Goal: Transaction & Acquisition: Purchase product/service

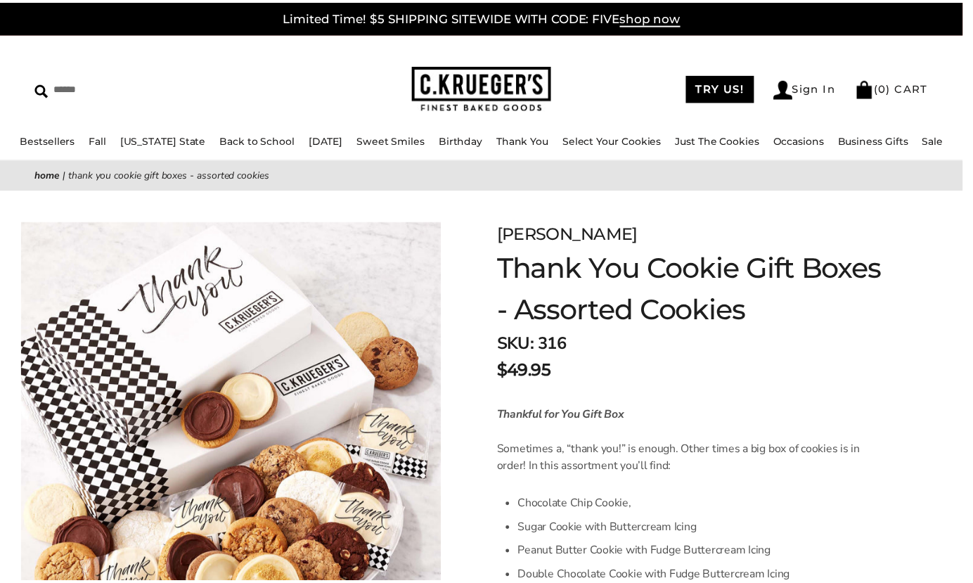
scroll to position [70, 0]
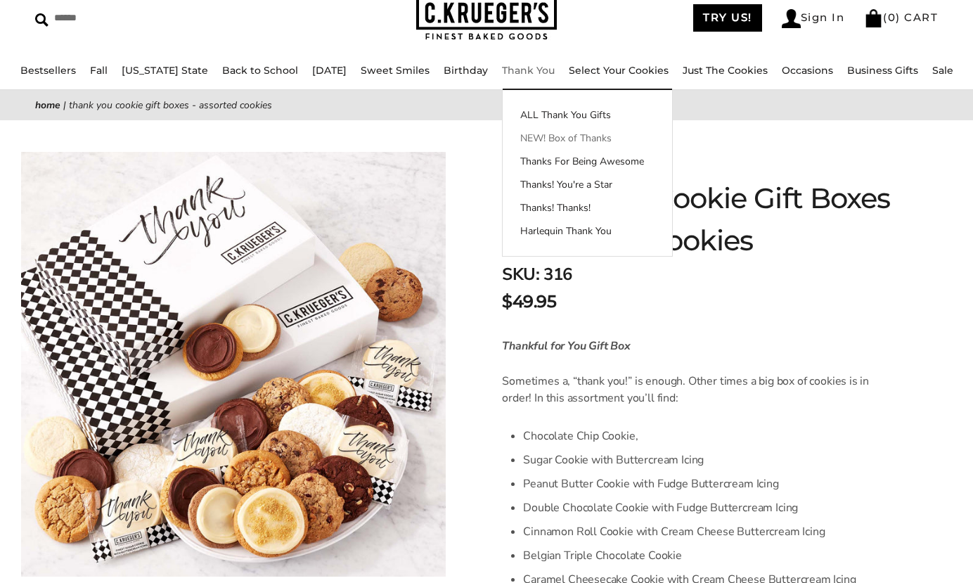
click at [551, 139] on link "NEW! Box of Thanks" at bounding box center [586, 138] width 169 height 15
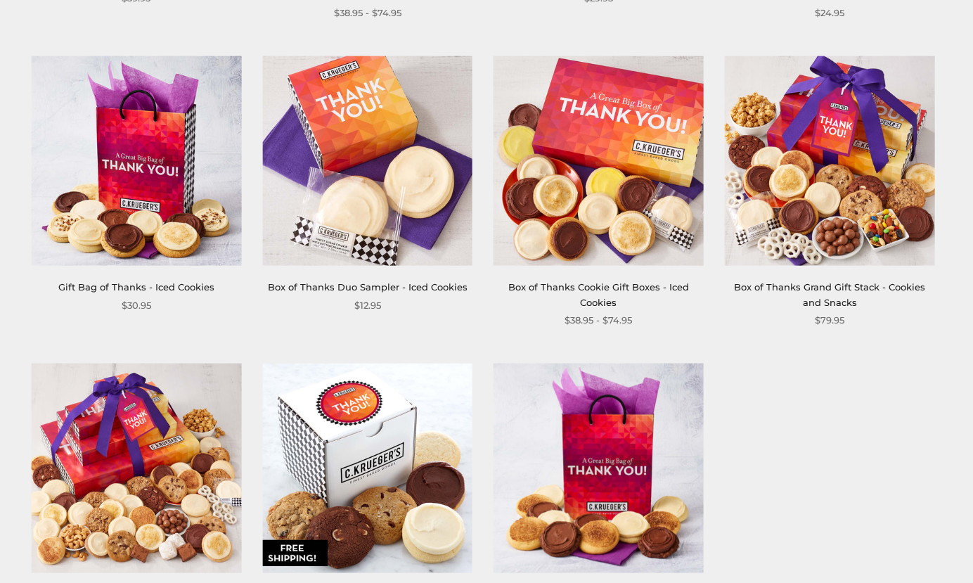
scroll to position [773, 0]
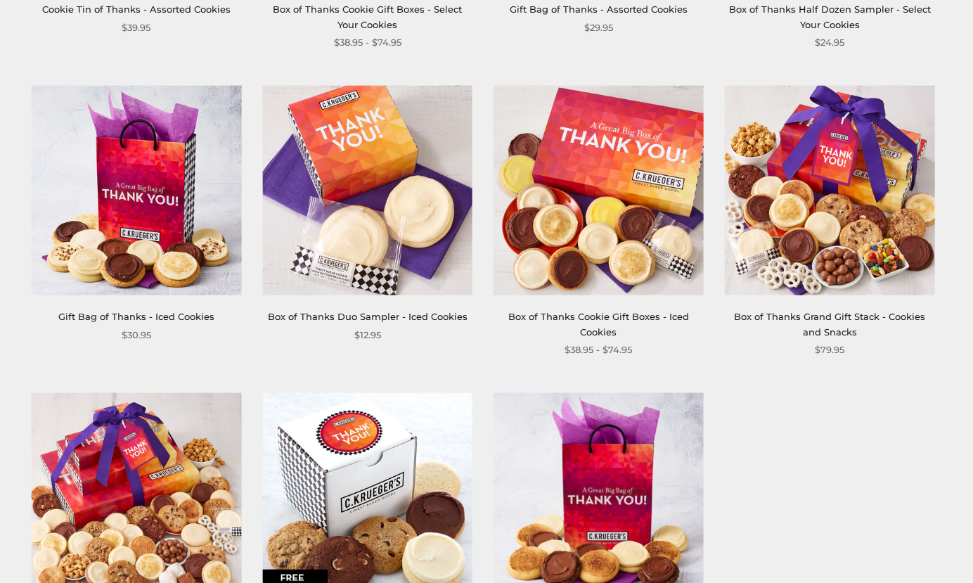
click at [831, 235] on img at bounding box center [829, 190] width 210 height 210
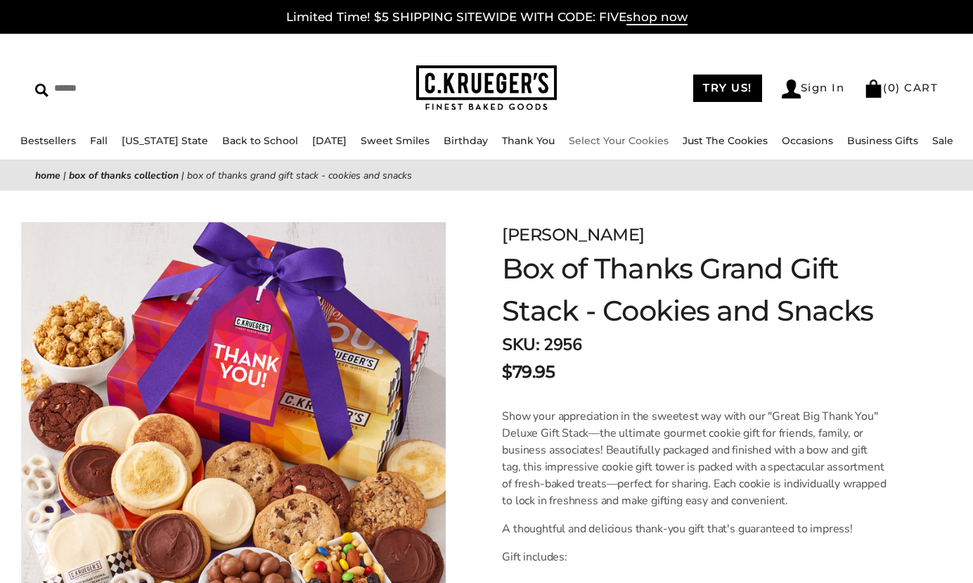
click at [593, 142] on link "Select Your Cookies" at bounding box center [618, 140] width 100 height 13
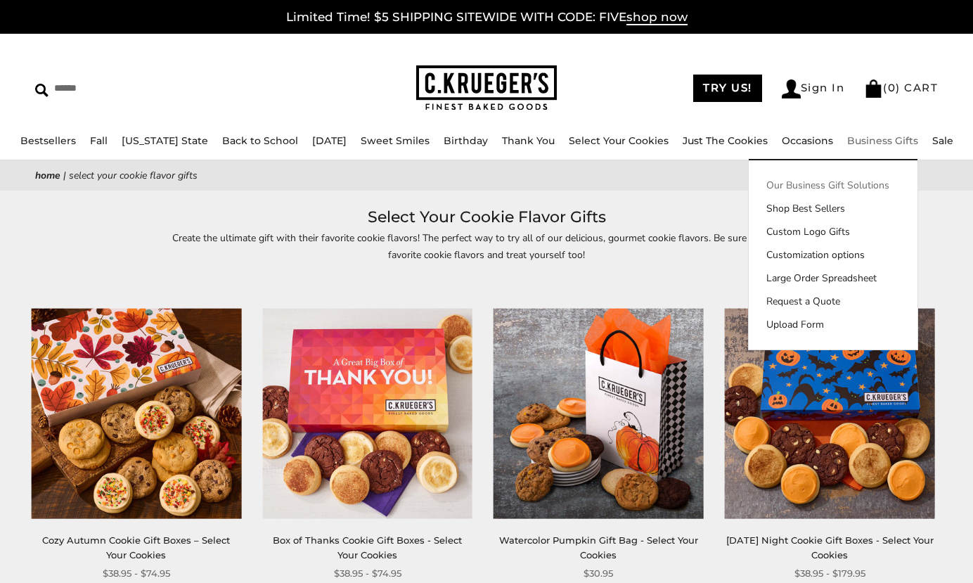
click at [824, 187] on link "Our Business Gift Solutions" at bounding box center [832, 185] width 169 height 15
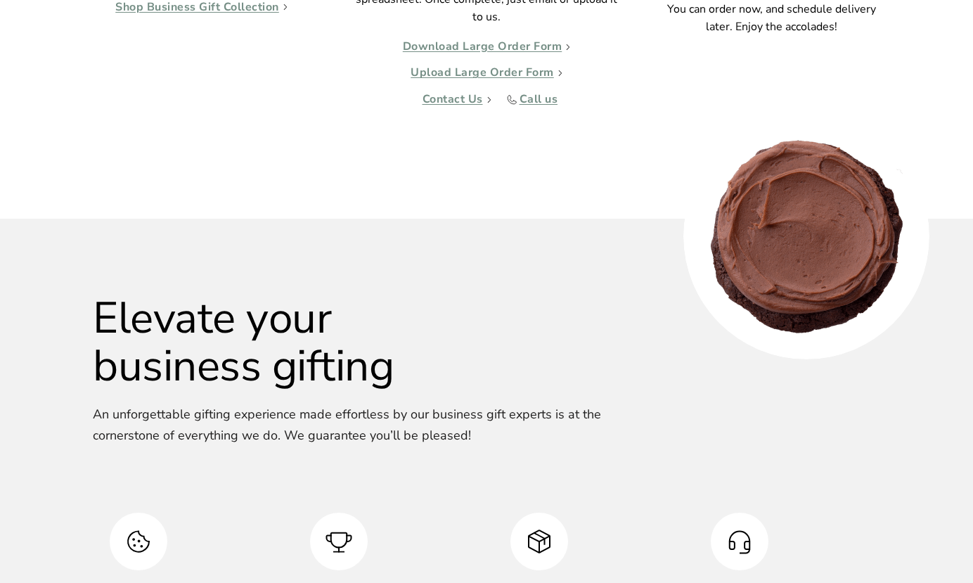
scroll to position [1476, 0]
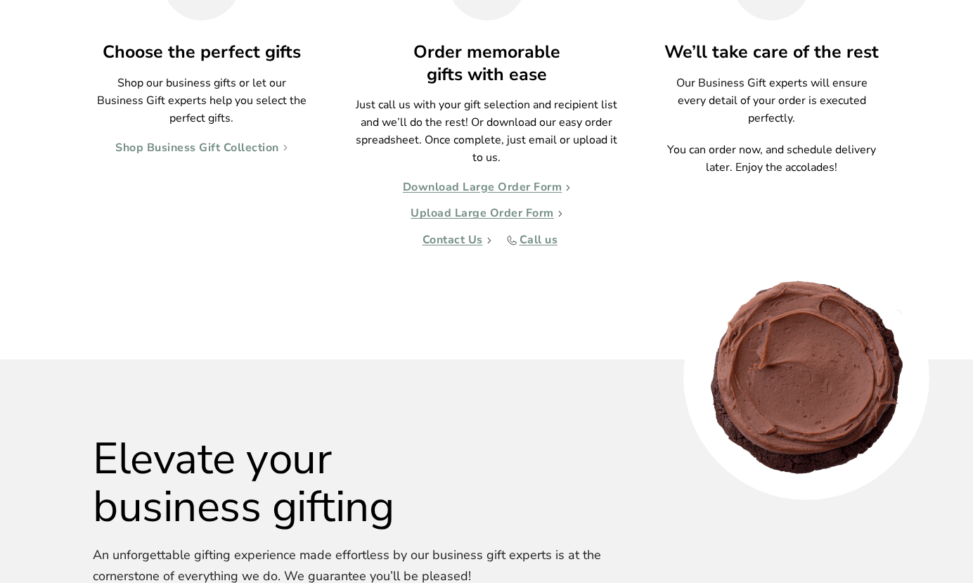
click at [226, 141] on link "Shop Business Gift Collection" at bounding box center [201, 148] width 172 height 14
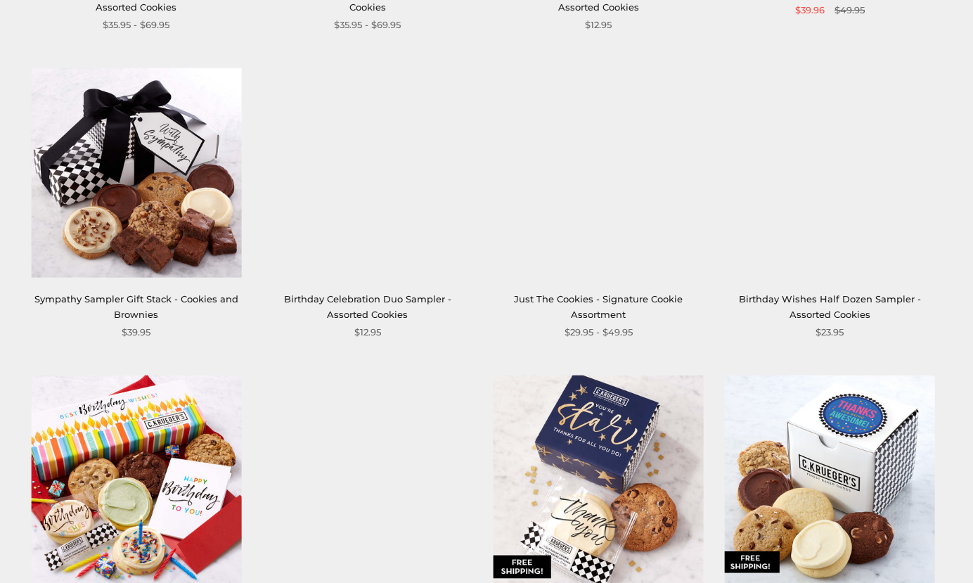
scroll to position [1476, 0]
